Goal: Transaction & Acquisition: Book appointment/travel/reservation

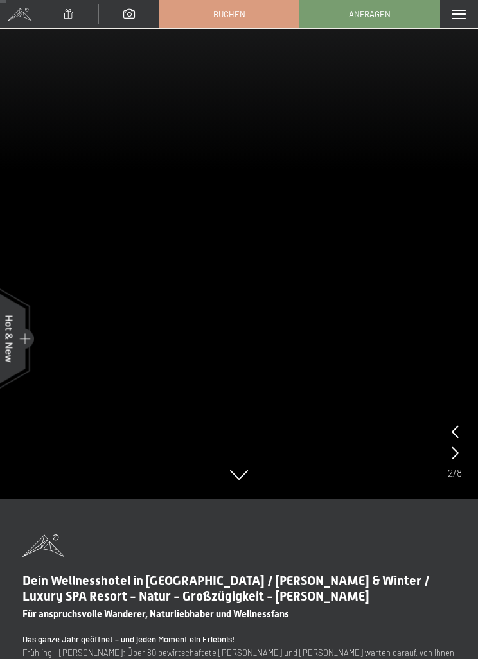
click at [452, 18] on span at bounding box center [458, 15] width 13 height 10
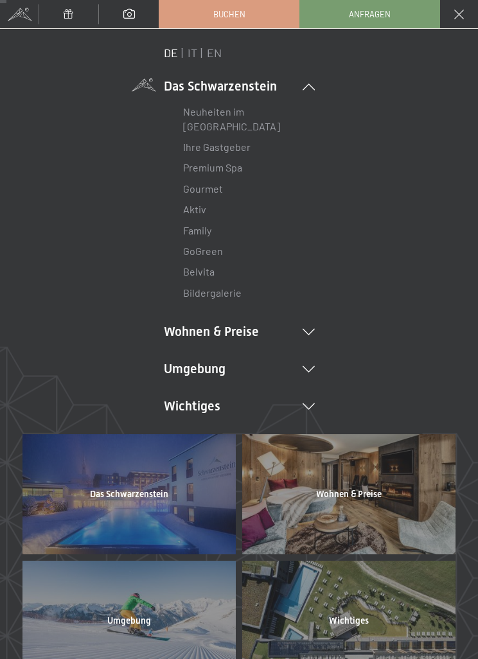
click at [242, 124] on link "Neuheiten im [GEOGRAPHIC_DATA]" at bounding box center [231, 118] width 97 height 26
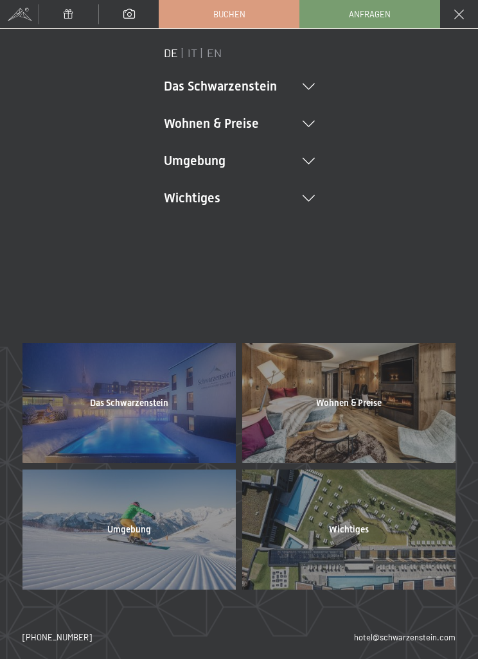
click at [461, 10] on span at bounding box center [459, 15] width 10 height 10
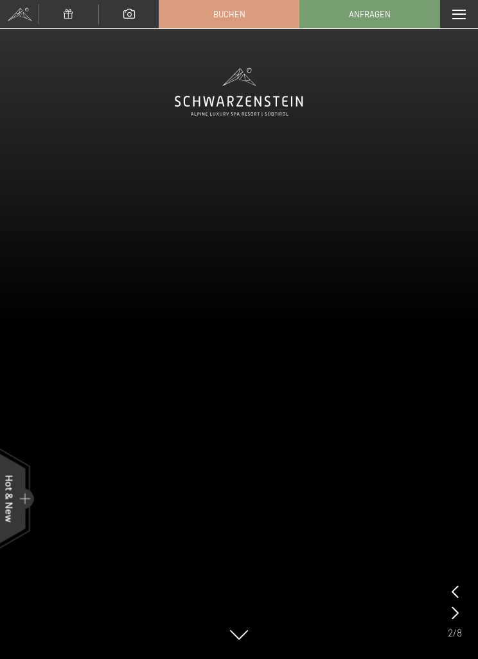
click at [450, 15] on div "Menü" at bounding box center [459, 14] width 38 height 28
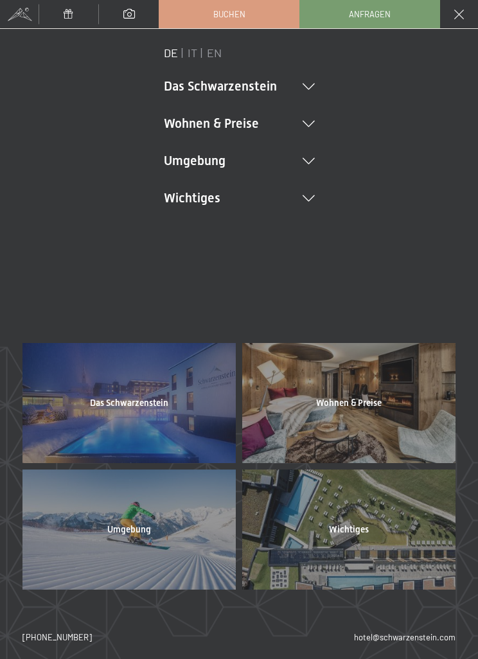
click at [314, 122] on icon at bounding box center [309, 124] width 12 height 6
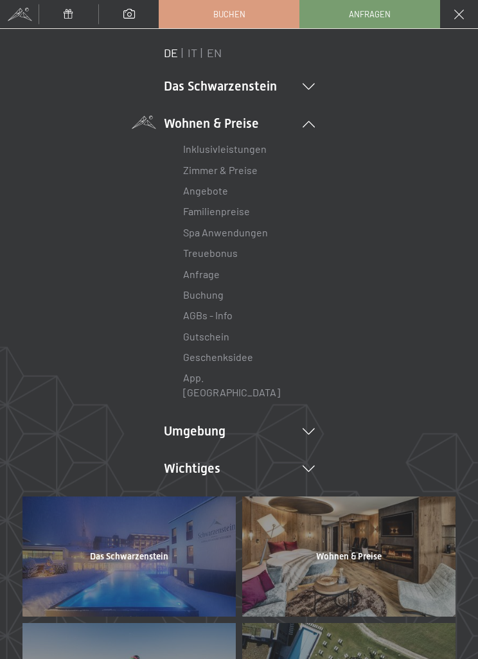
click at [211, 196] on link "Angebote" at bounding box center [205, 190] width 45 height 12
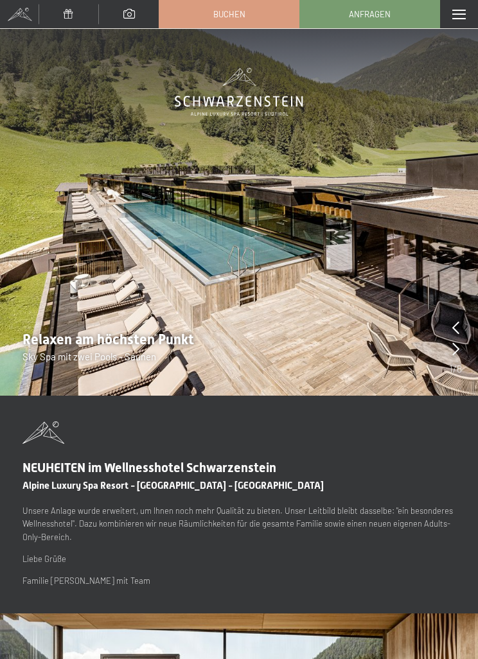
click at [467, 326] on img at bounding box center [239, 198] width 478 height 396
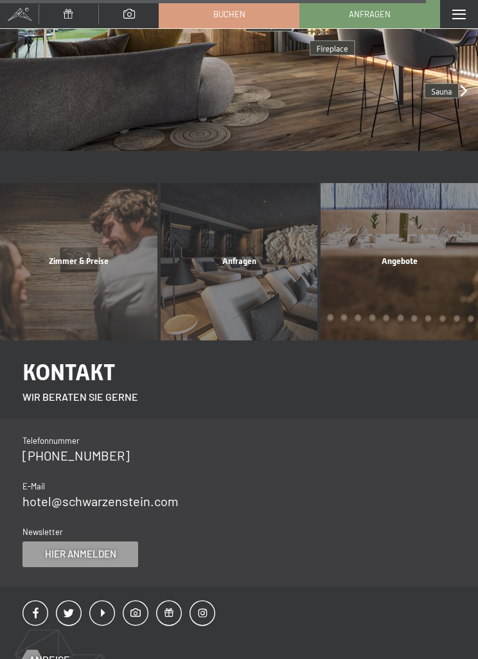
scroll to position [2400, 0]
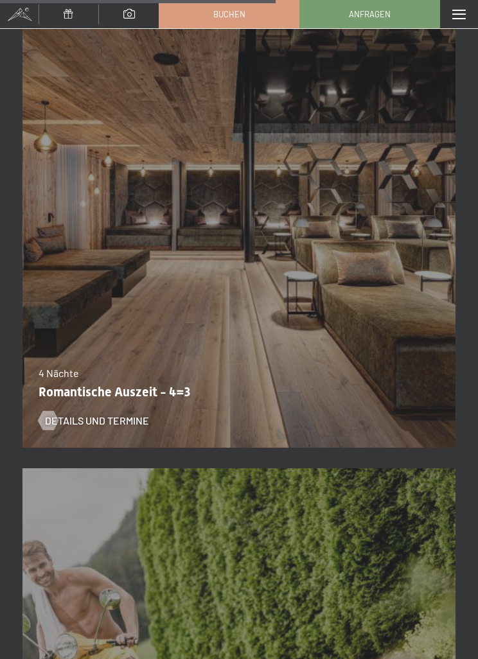
scroll to position [3829, 0]
click at [424, 325] on div "09.11.–05.12.2025 08.12.–19.12.2025 11.01.–23.01.2026 08.03.–27.03.2026 29.03.–…" at bounding box center [238, 232] width 433 height 454
click at [140, 426] on span "Details und Termine" at bounding box center [97, 421] width 104 height 14
